Goal: Navigation & Orientation: Find specific page/section

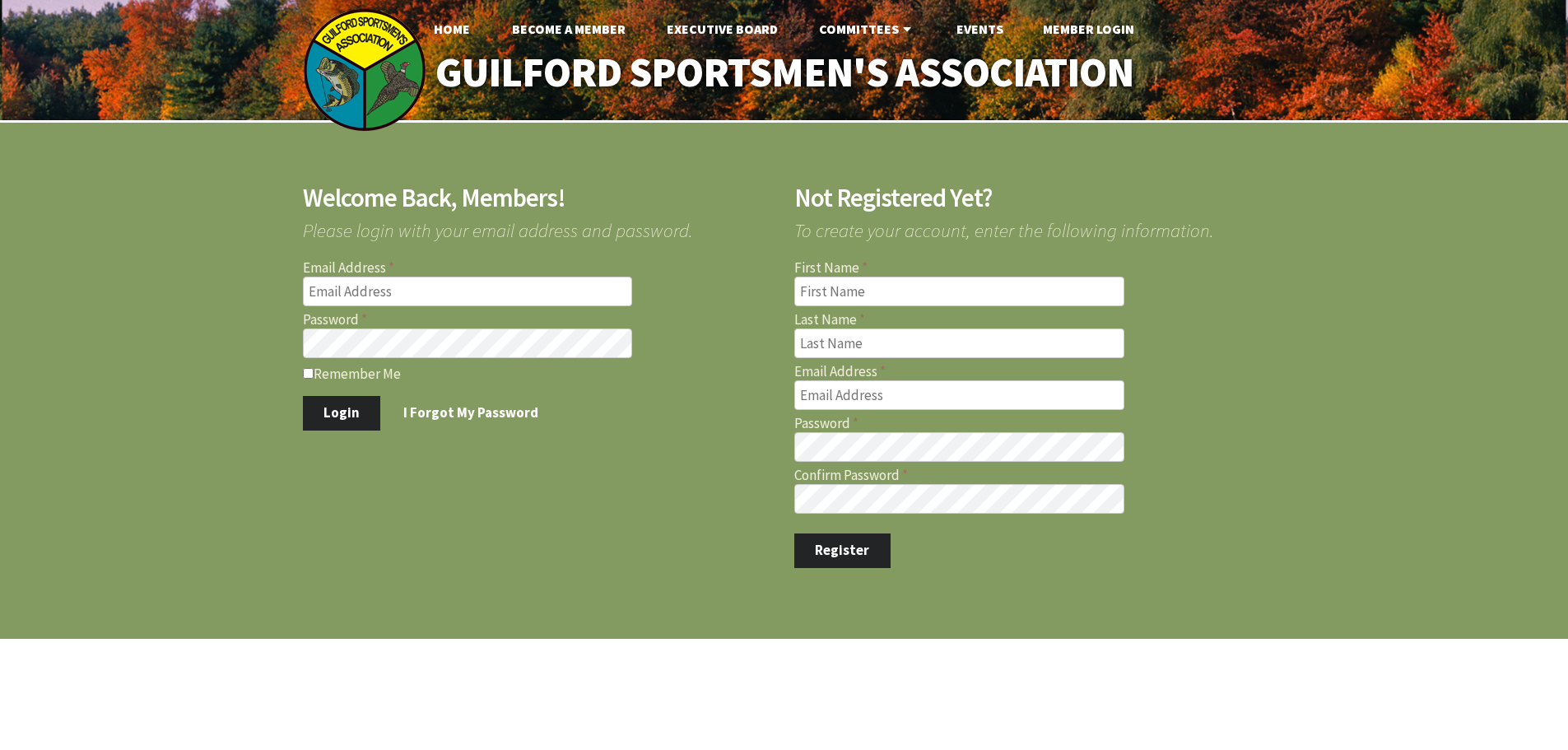
click at [466, 278] on input "Email Address" at bounding box center [468, 291] width 330 height 30
type input "jernst1215@gmail.com"
click at [303, 396] on button "Login" at bounding box center [342, 413] width 78 height 35
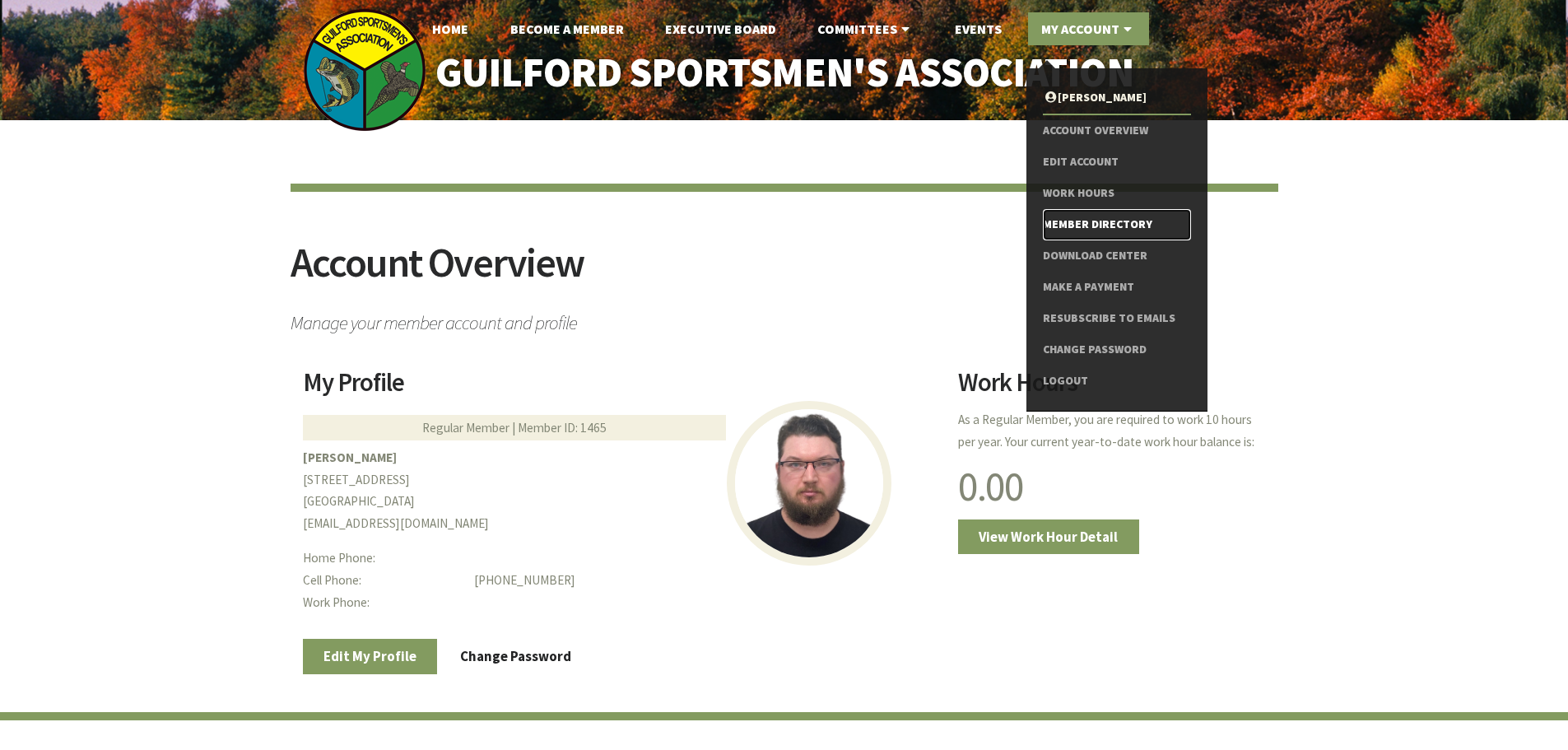
click at [1100, 212] on link "Member Directory" at bounding box center [1117, 224] width 147 height 31
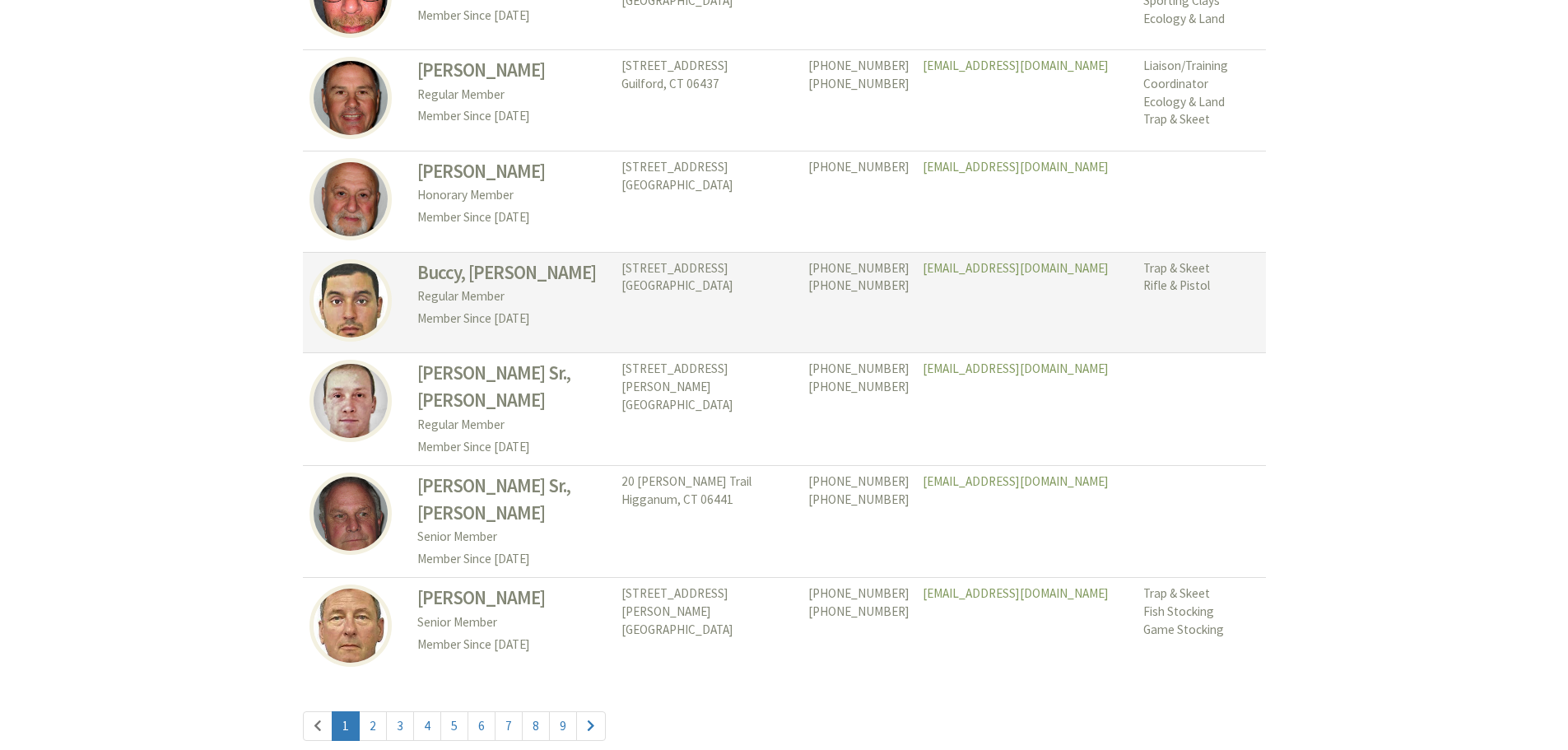
scroll to position [7571, 0]
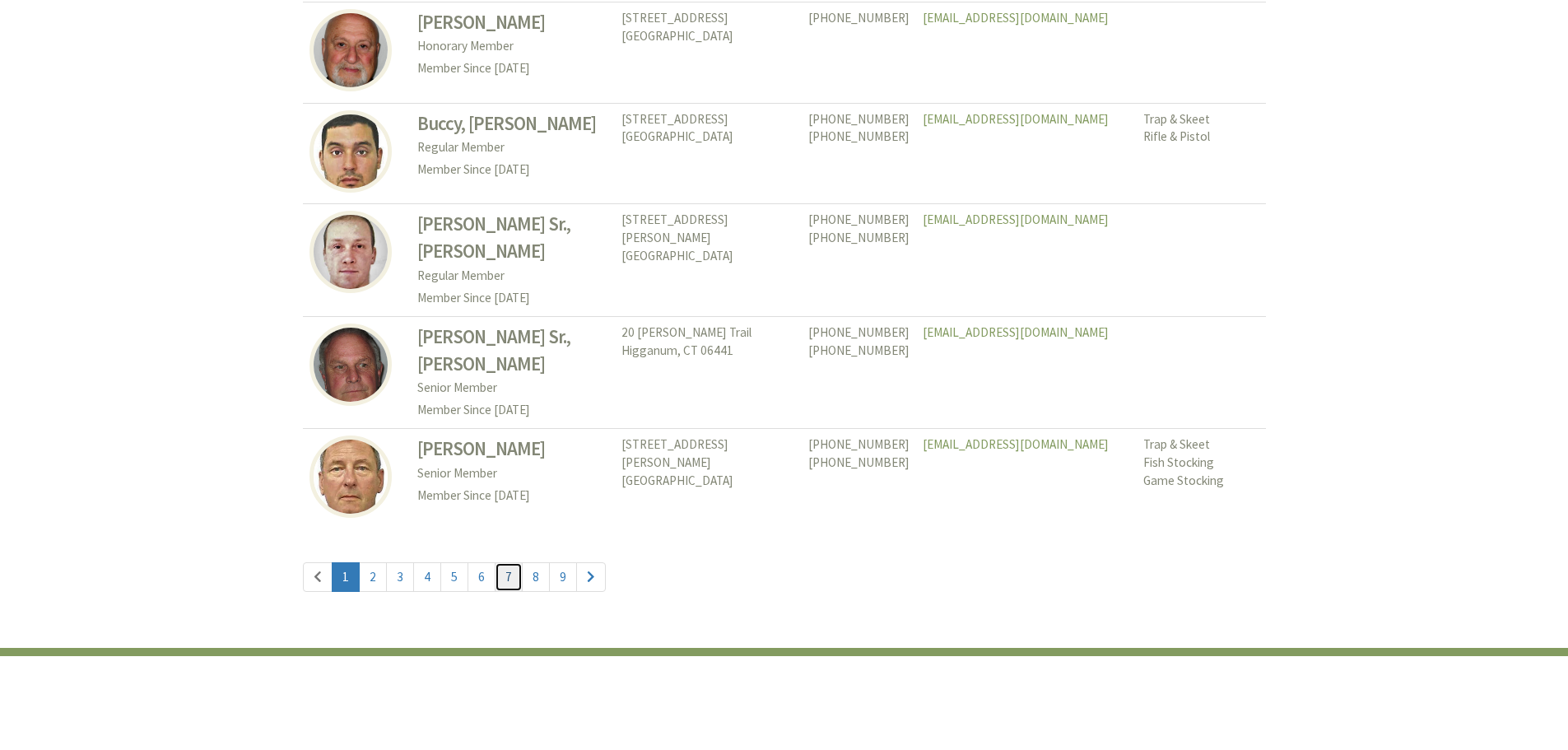
click at [512, 562] on link "7" at bounding box center [508, 577] width 28 height 30
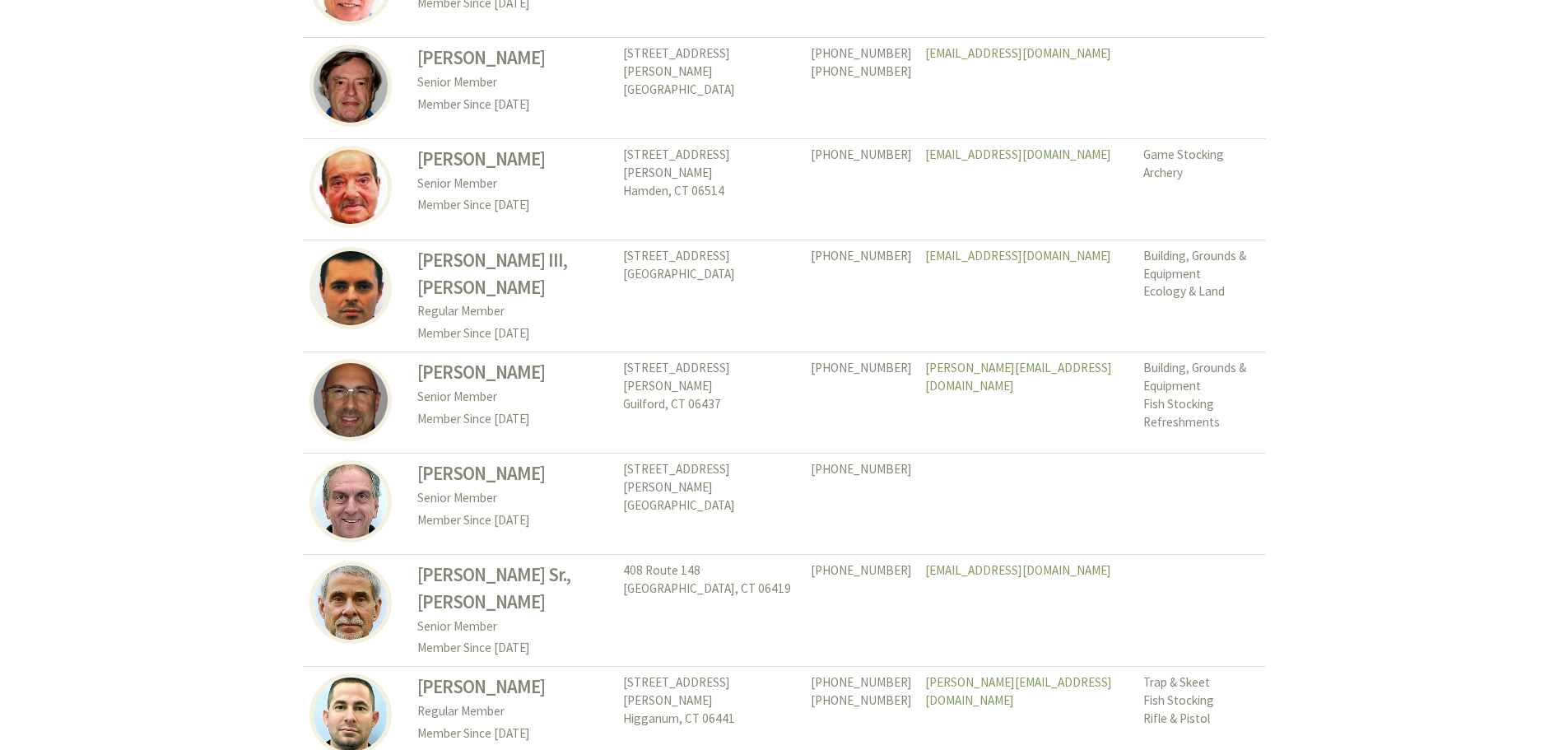
scroll to position [7574, 0]
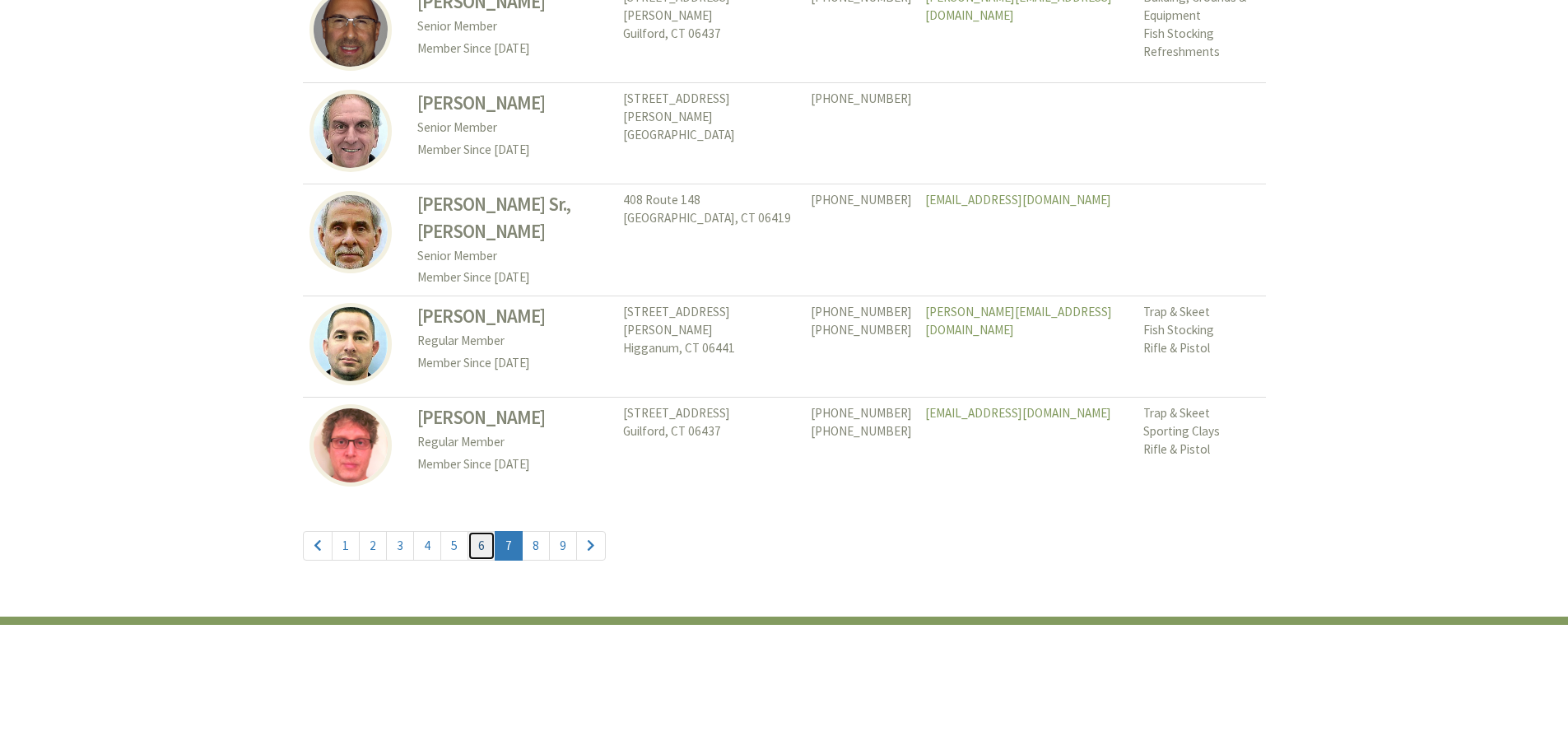
click at [475, 531] on link "6" at bounding box center [481, 546] width 28 height 30
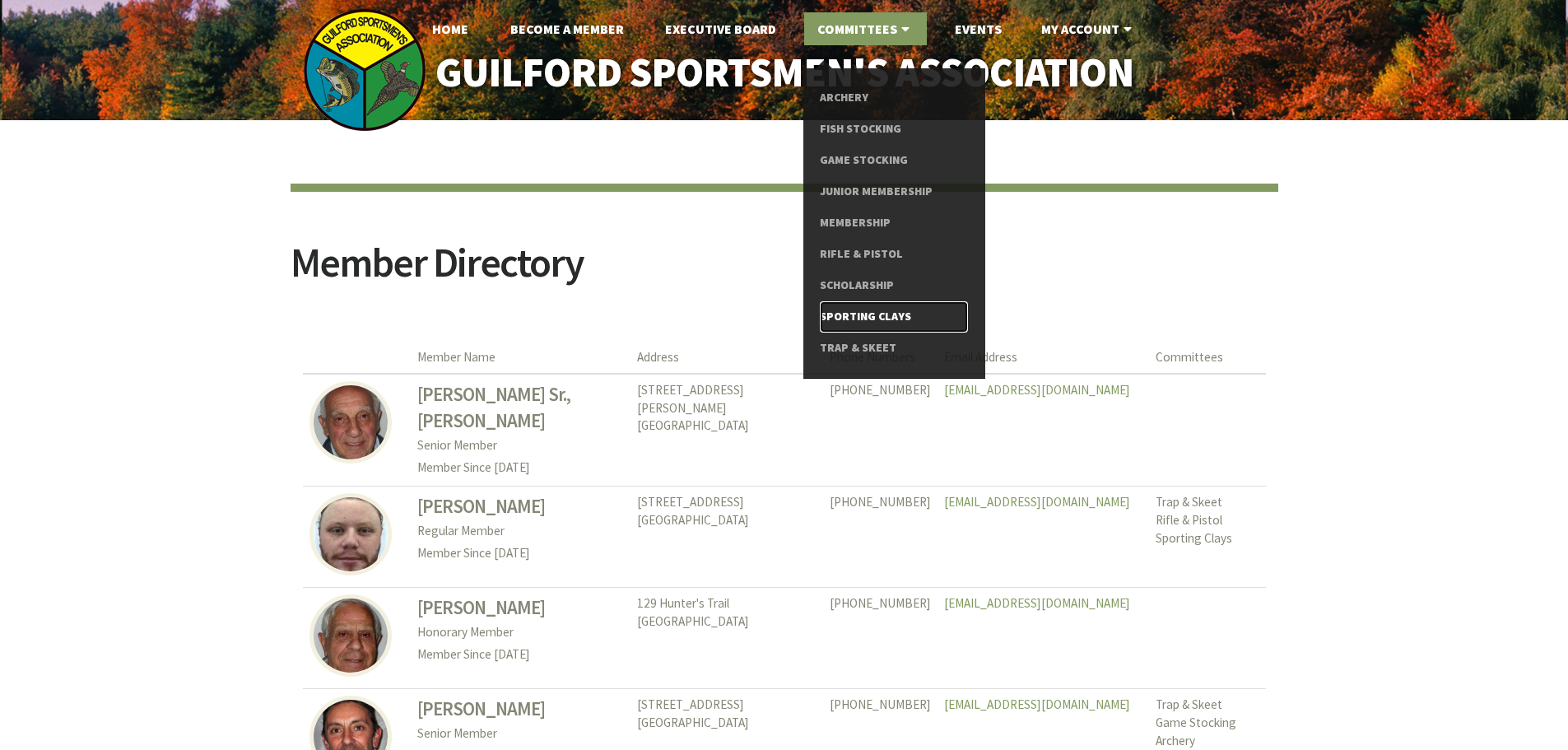
click at [880, 315] on link "Sporting Clays" at bounding box center [893, 317] width 147 height 31
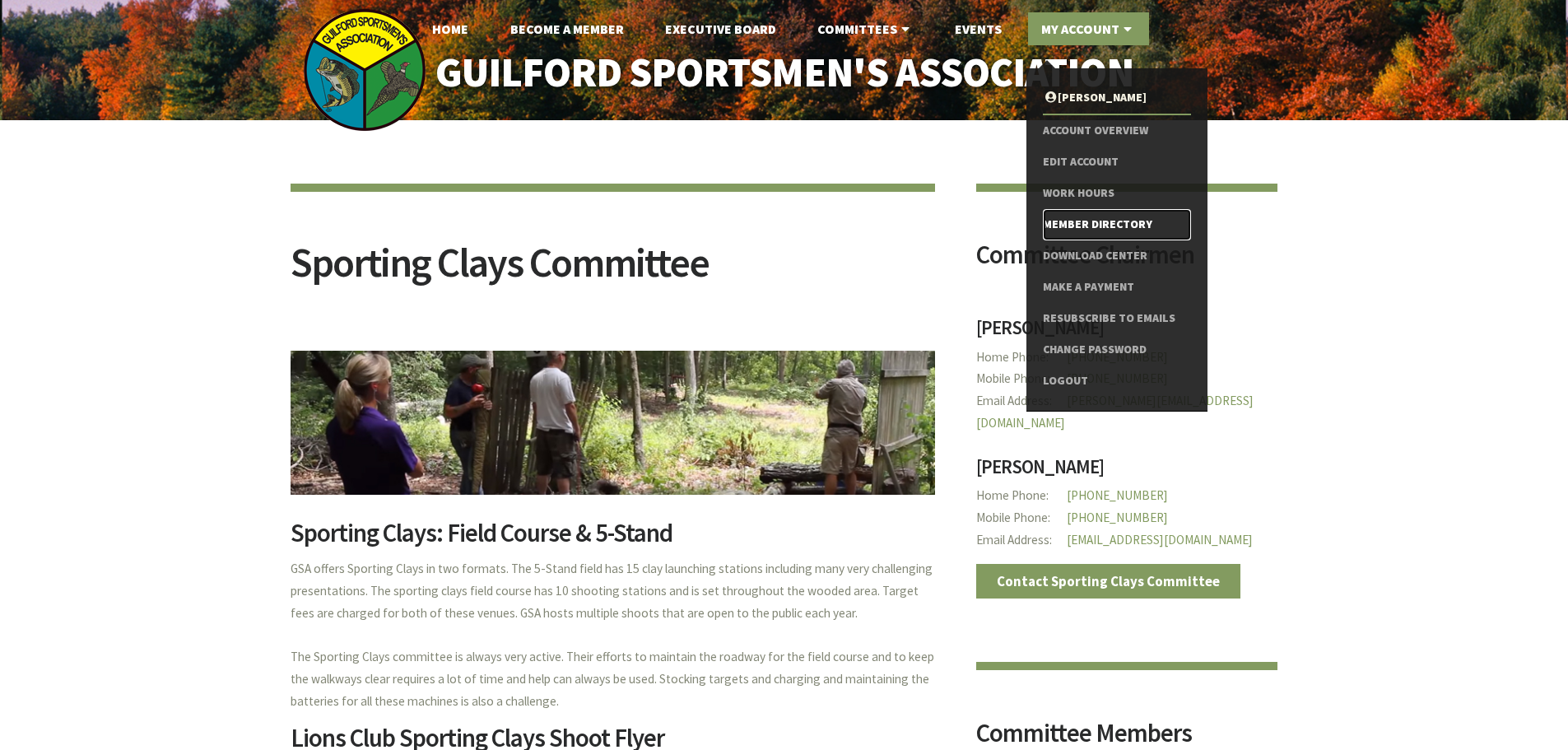
click at [1090, 227] on link "Member Directory" at bounding box center [1117, 224] width 147 height 31
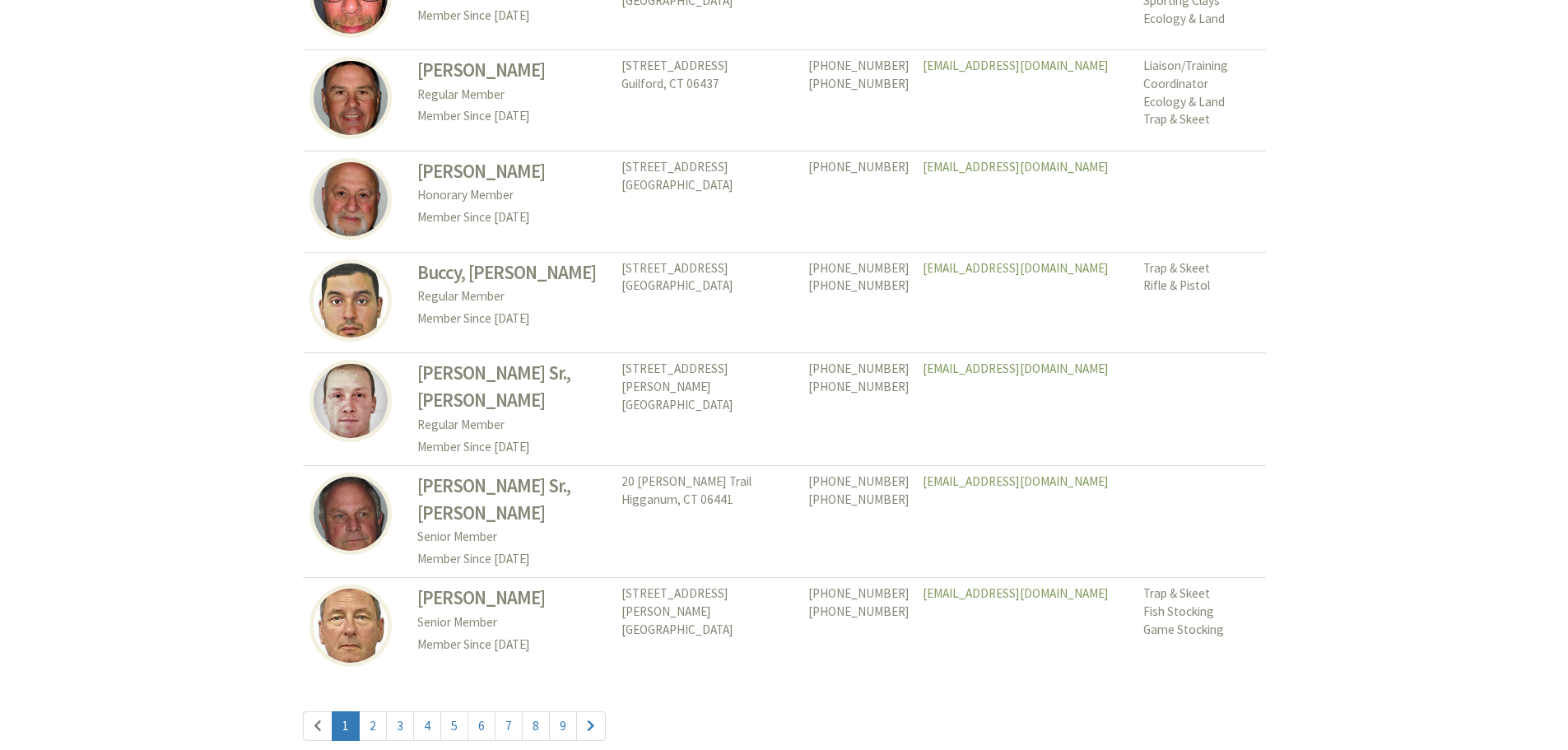
scroll to position [7571, 0]
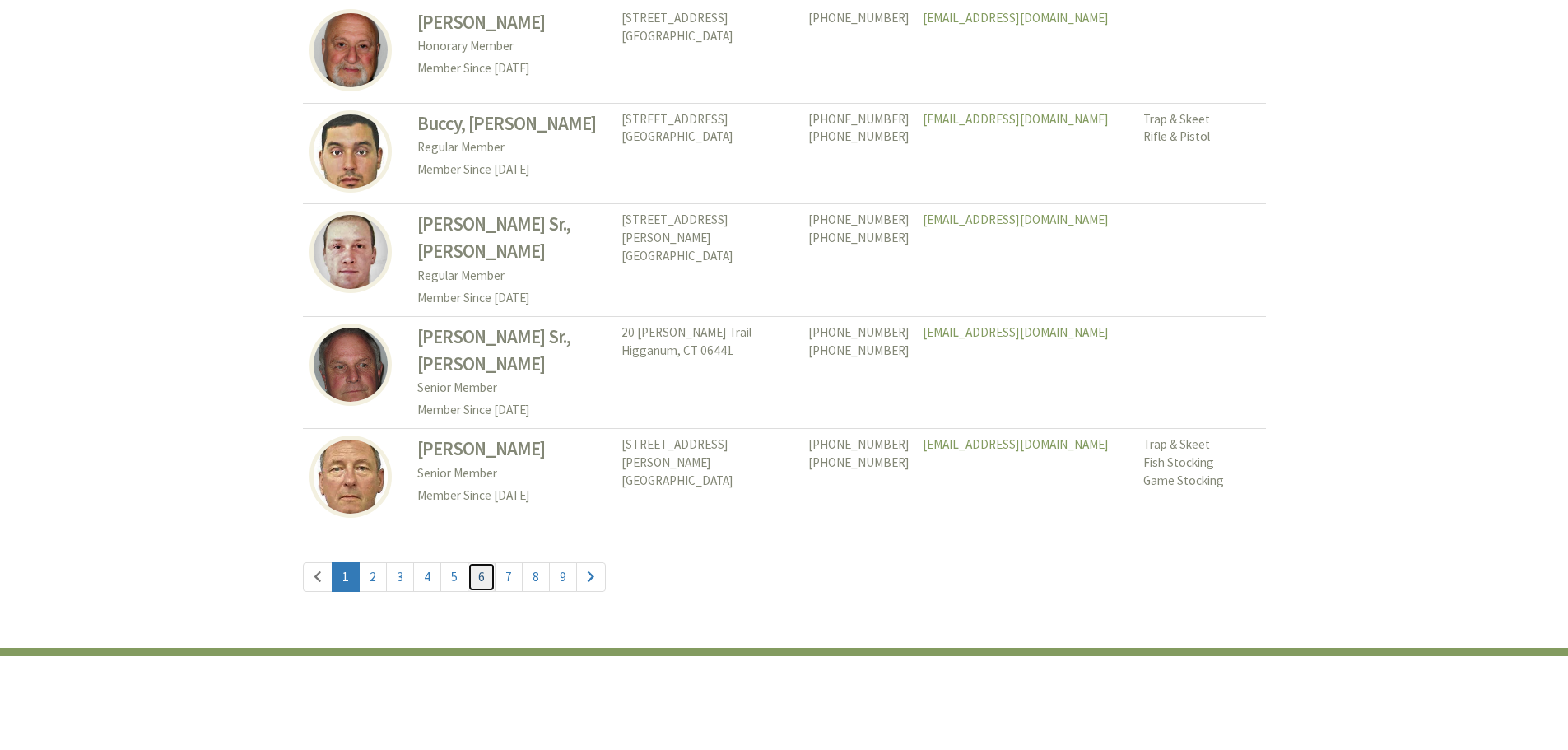
click at [481, 562] on link "6" at bounding box center [481, 577] width 28 height 30
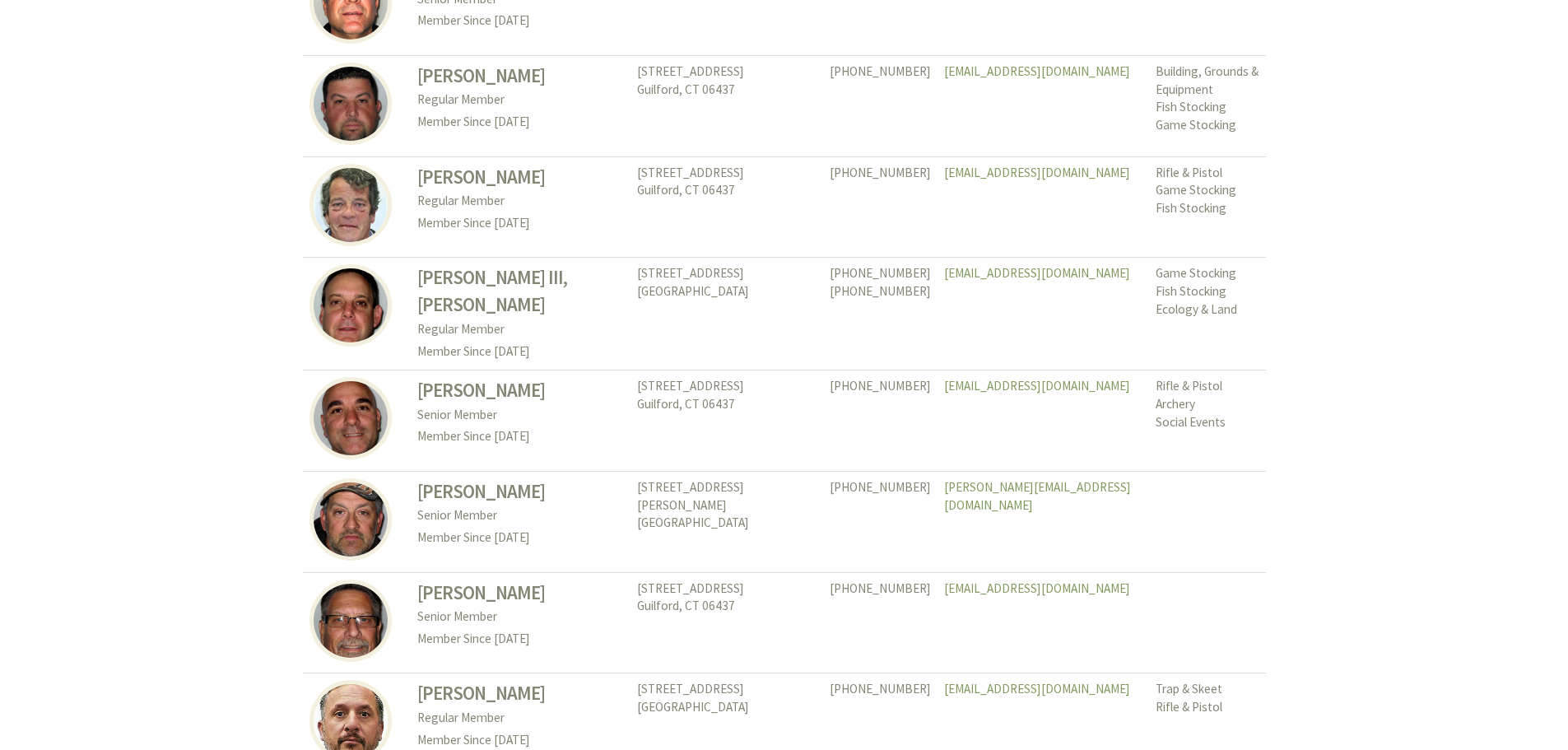
scroll to position [7492, 0]
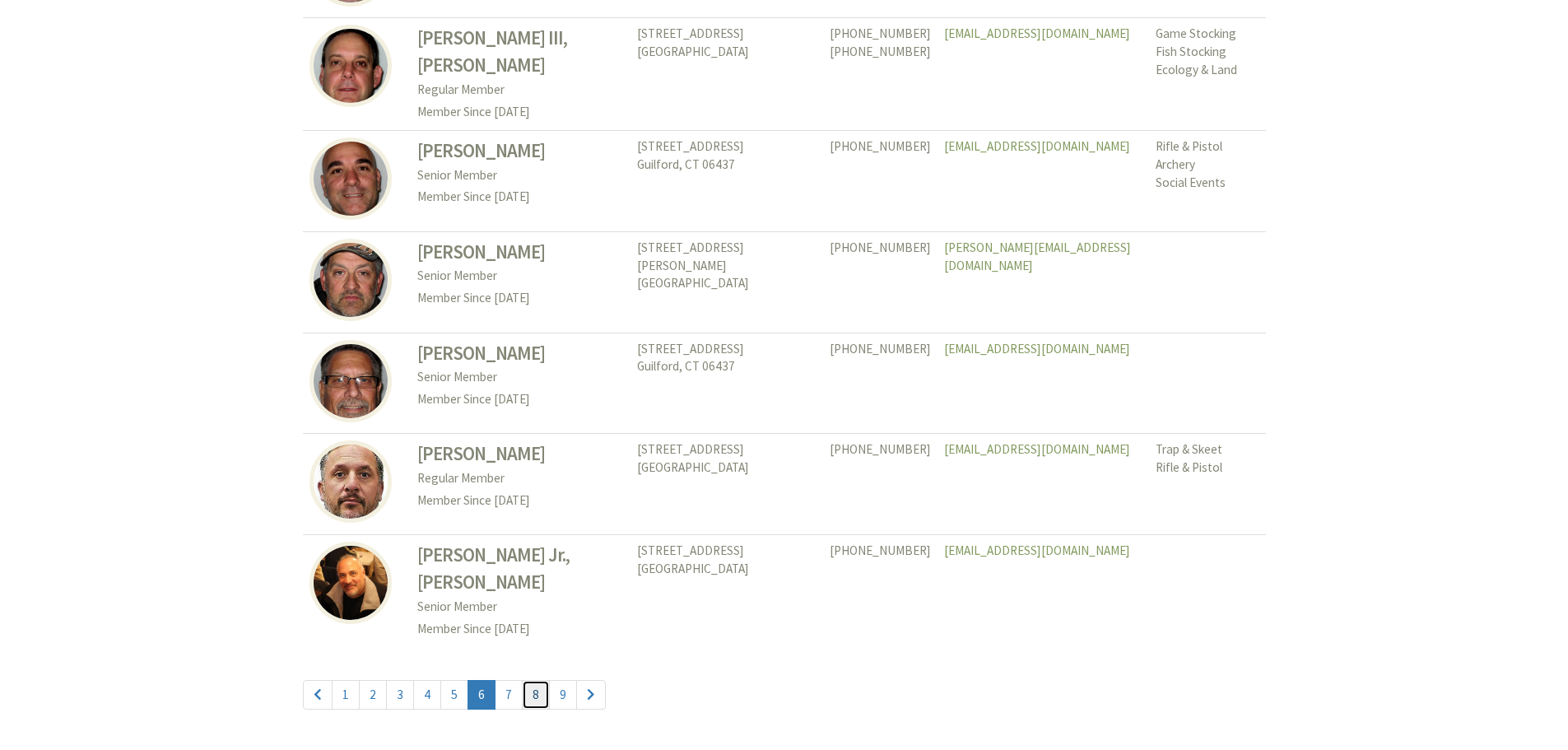
click at [527, 680] on link "8" at bounding box center [536, 695] width 28 height 30
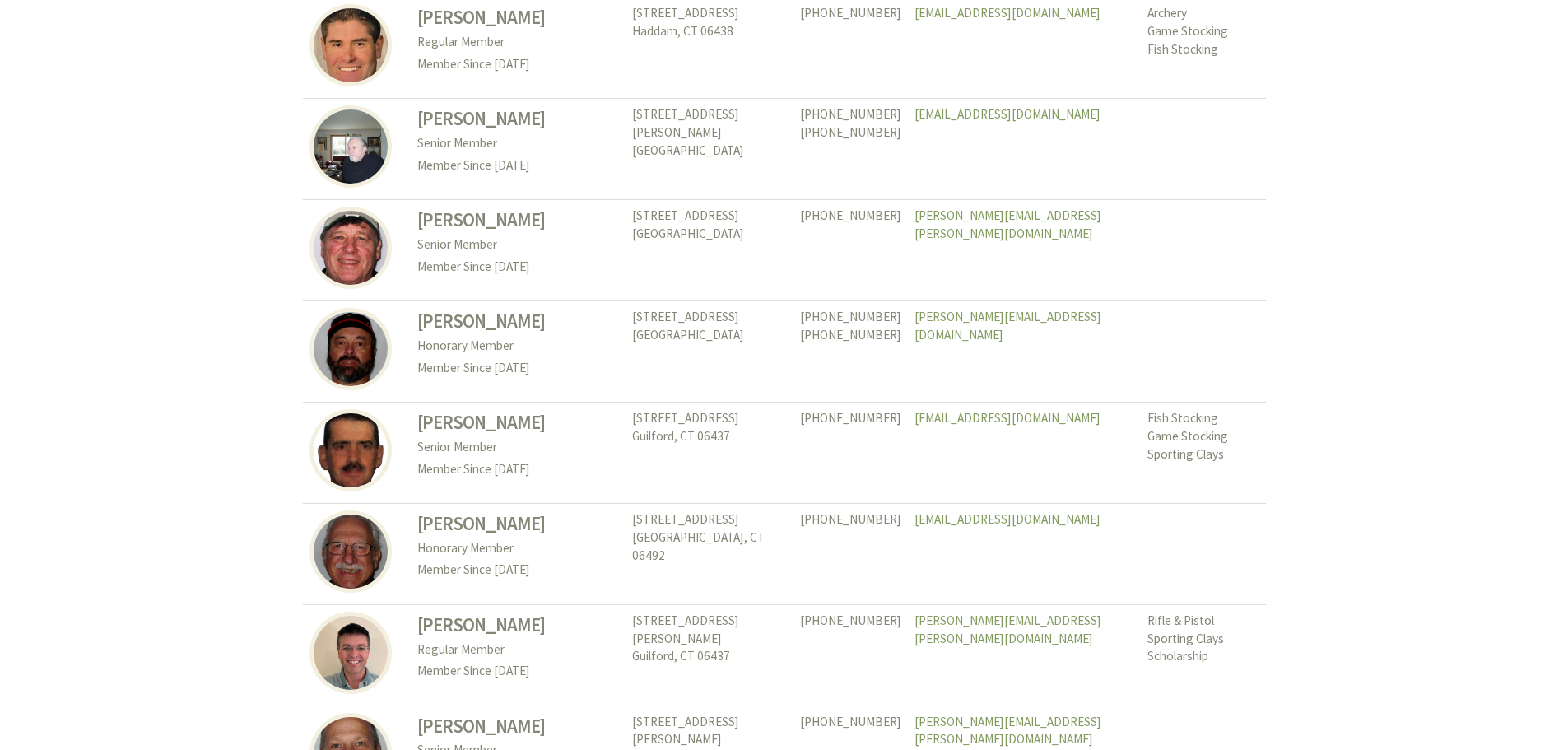
scroll to position [5516, 0]
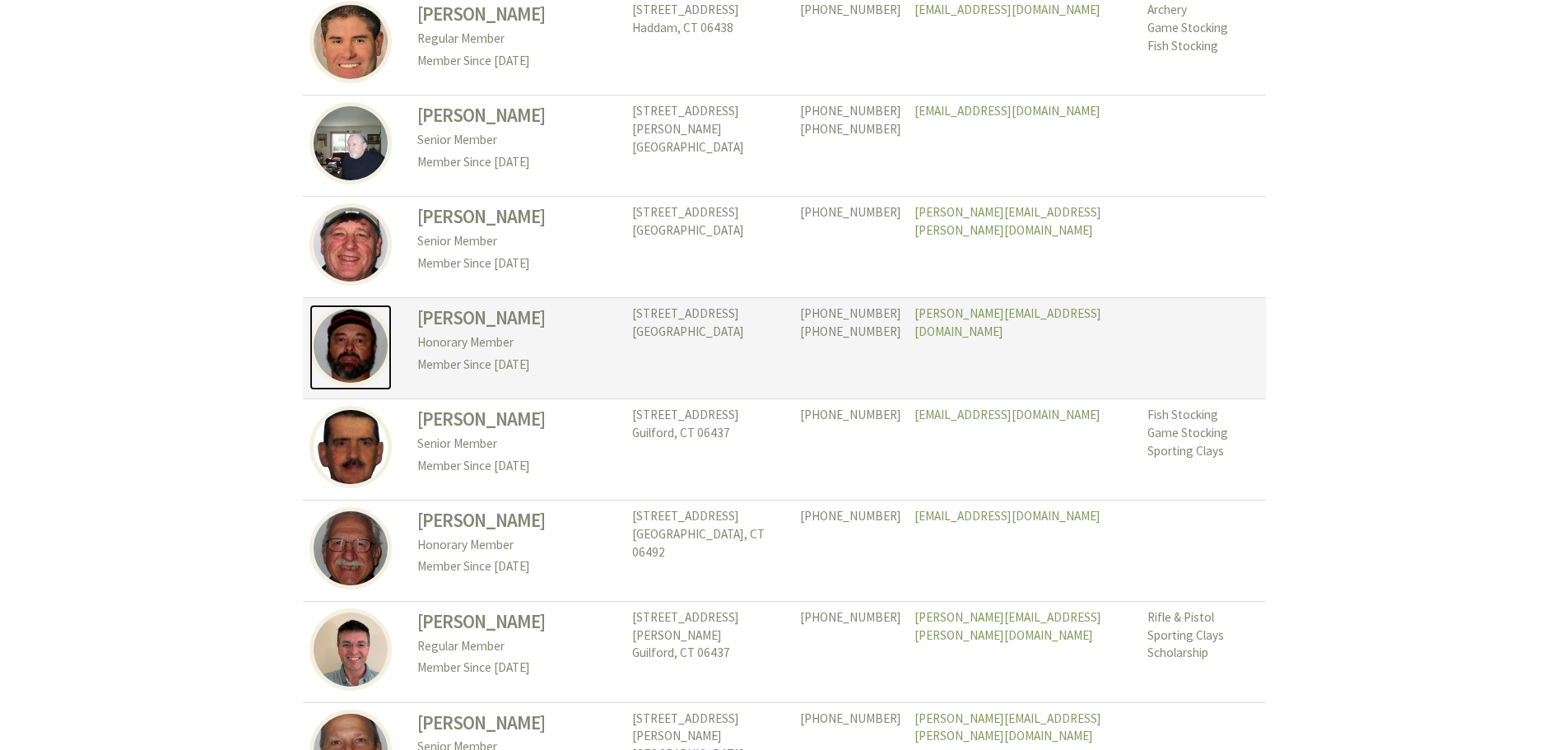
click at [344, 304] on img at bounding box center [350, 345] width 83 height 83
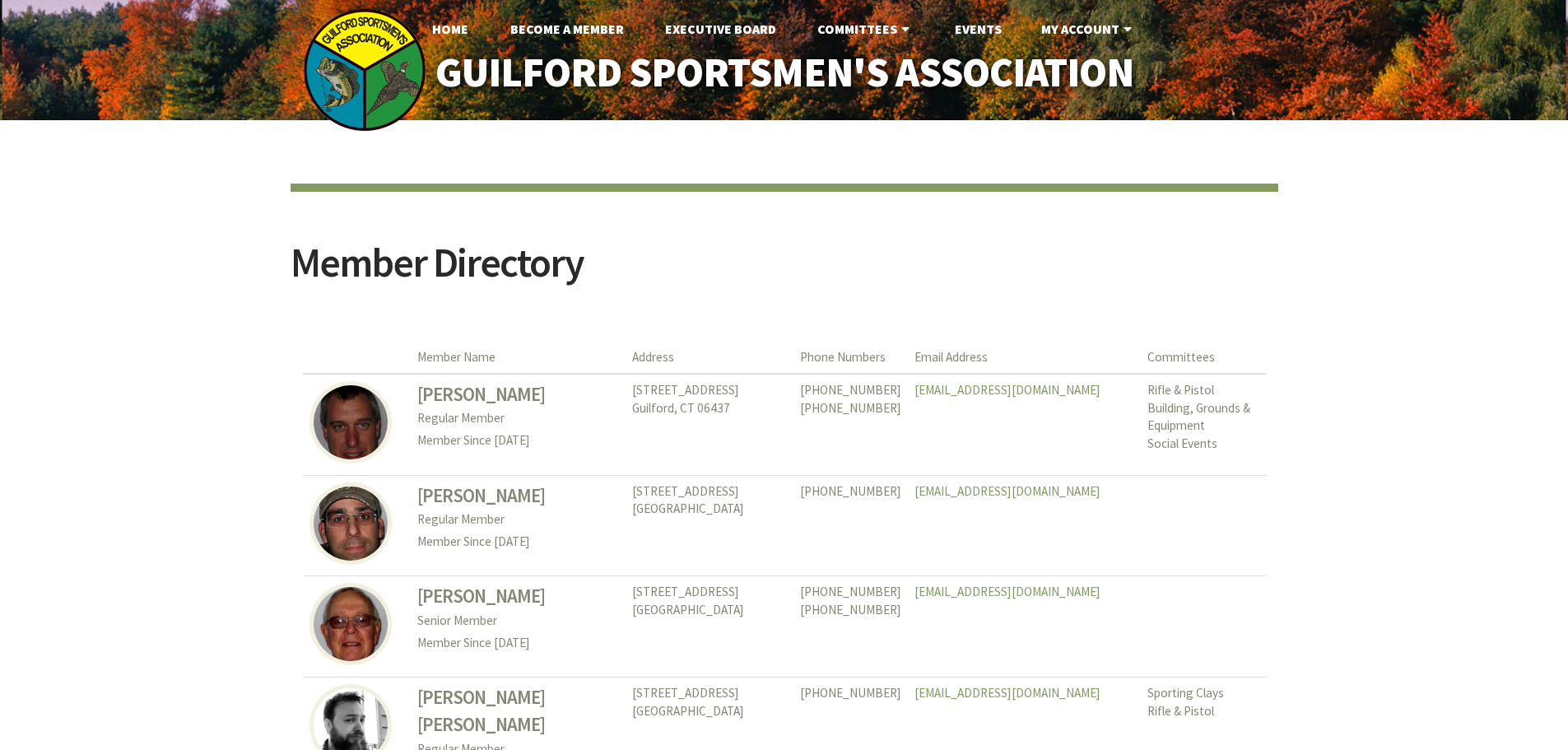
click at [571, 313] on article "Member Directory" at bounding box center [784, 259] width 988 height 152
click at [459, 28] on link "Home" at bounding box center [450, 29] width 63 height 33
